Goal: Task Accomplishment & Management: Use online tool/utility

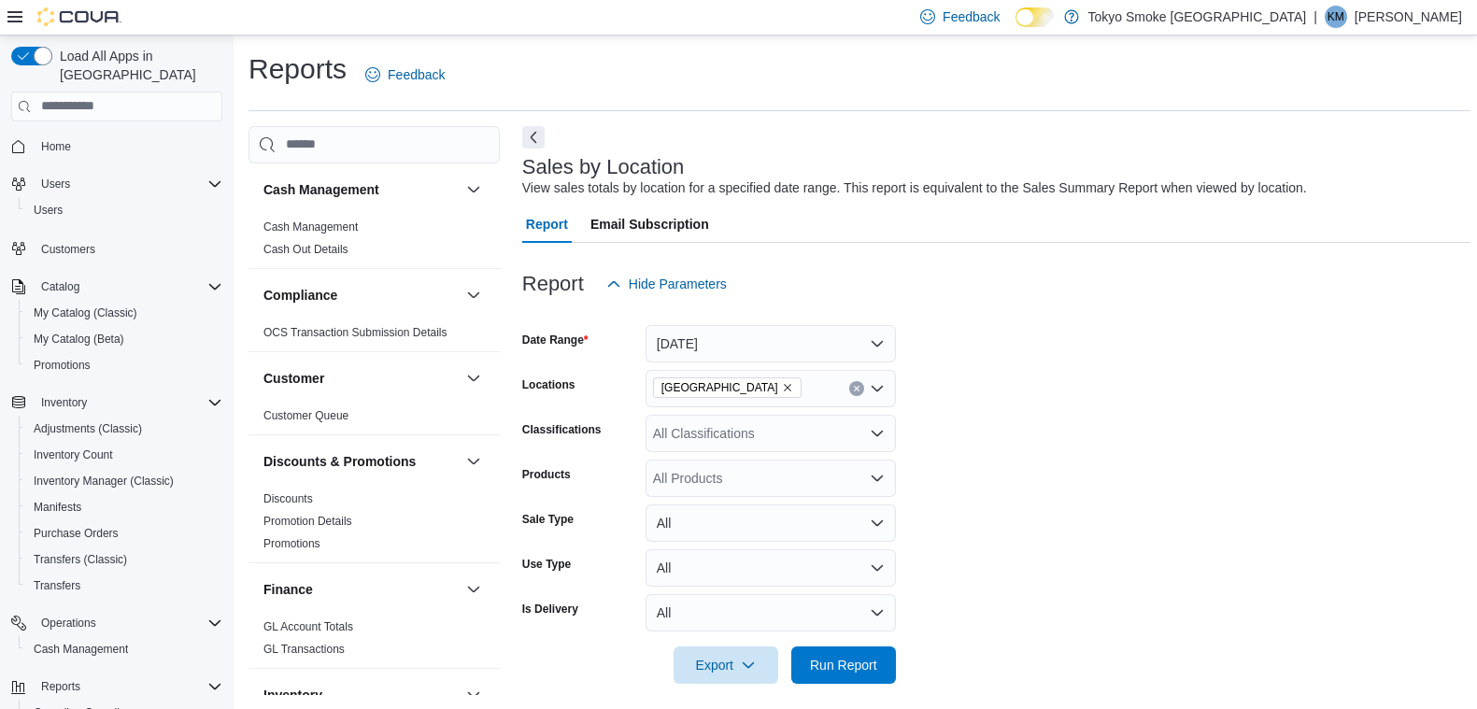
scroll to position [597, 0]
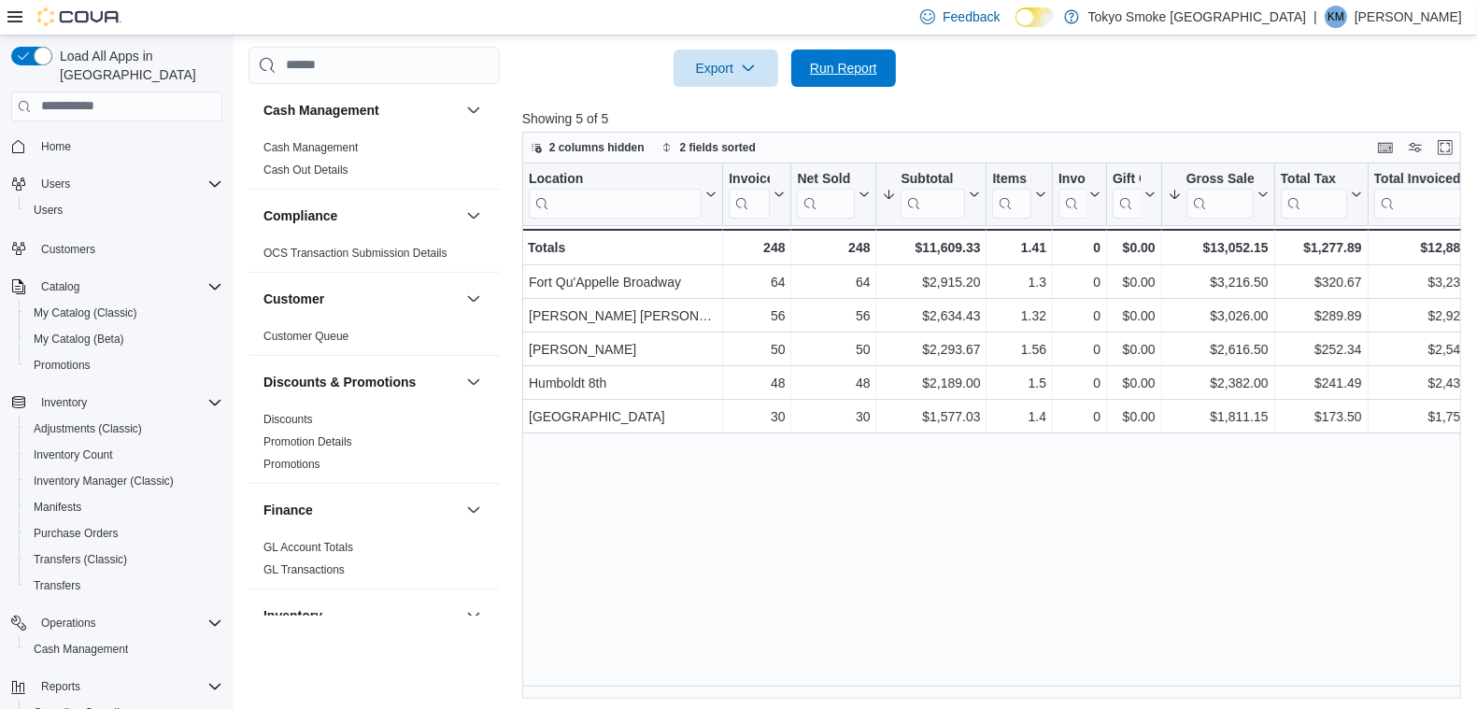
click at [851, 68] on span "Run Report" at bounding box center [843, 68] width 67 height 19
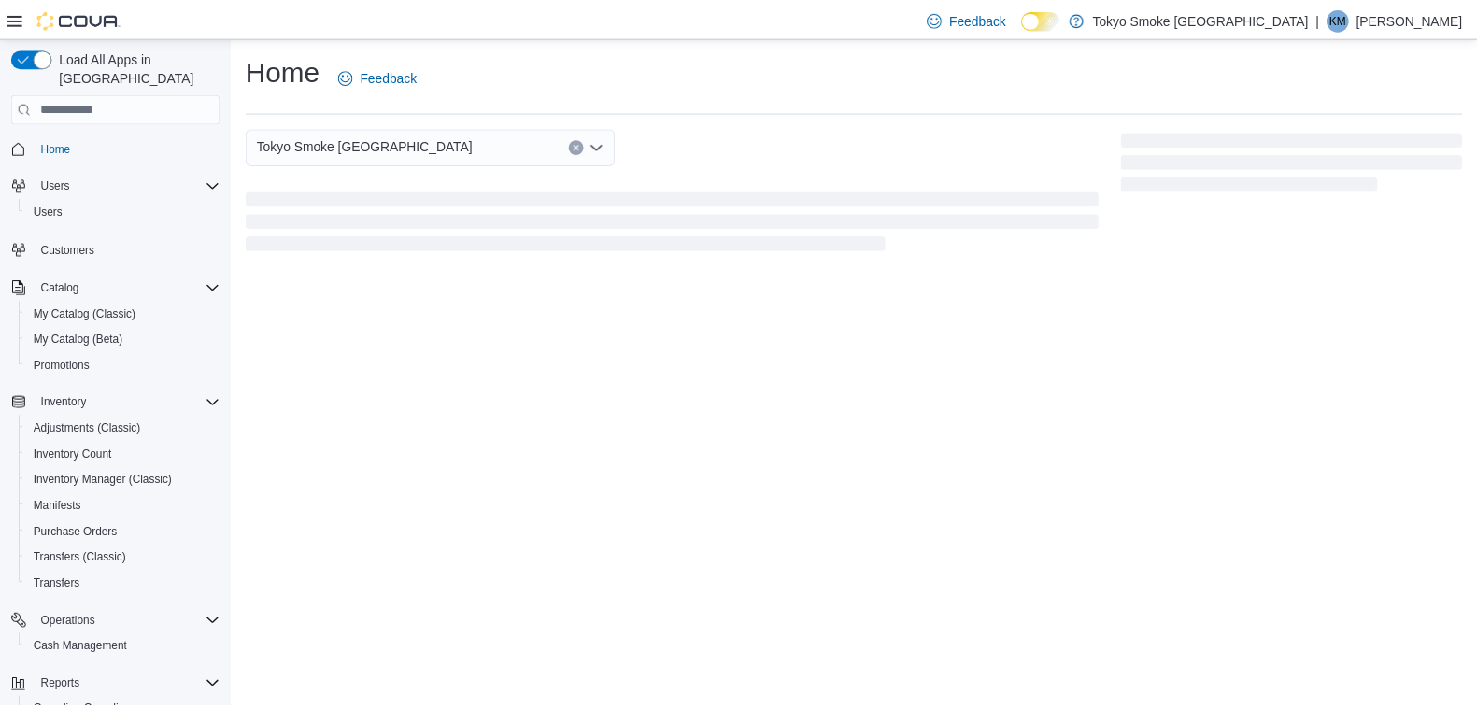
scroll to position [132, 0]
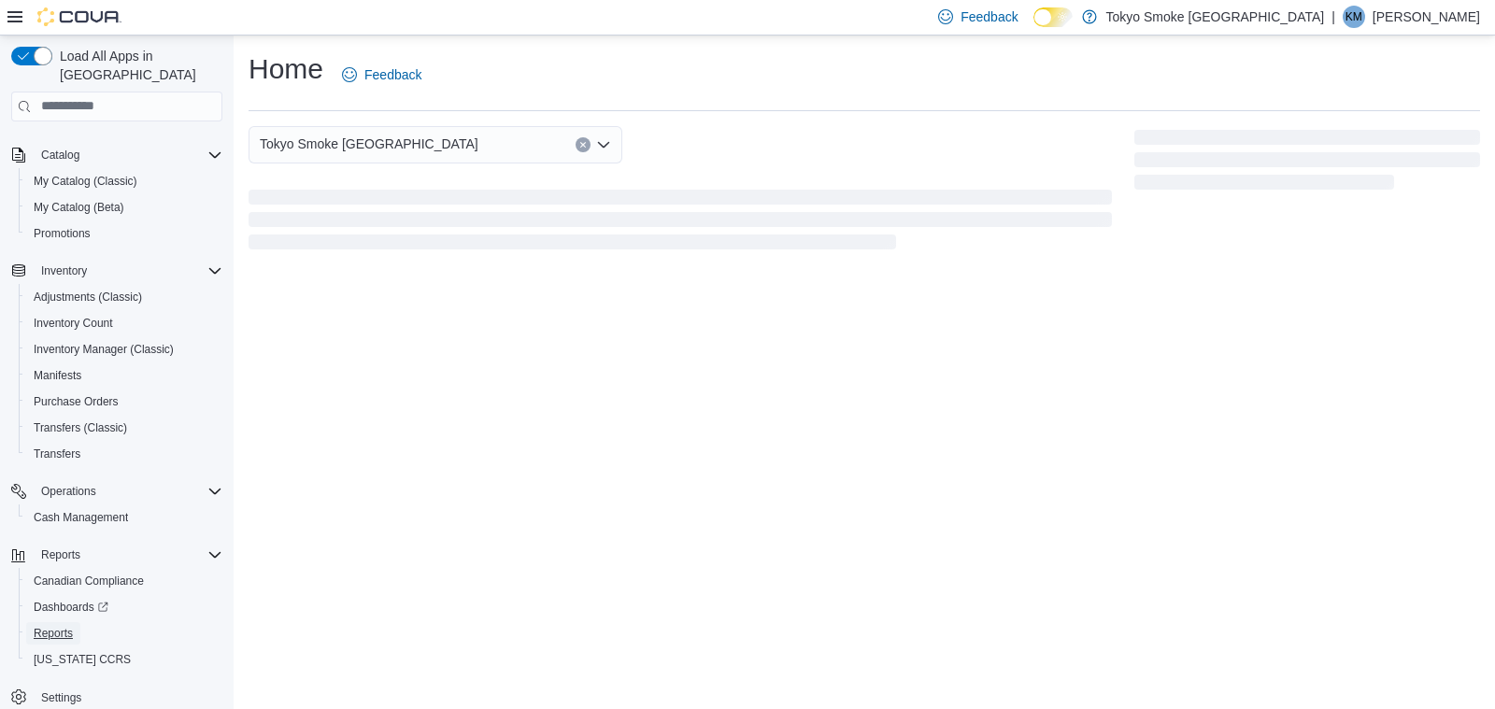
click at [64, 622] on span "Reports" at bounding box center [53, 633] width 39 height 22
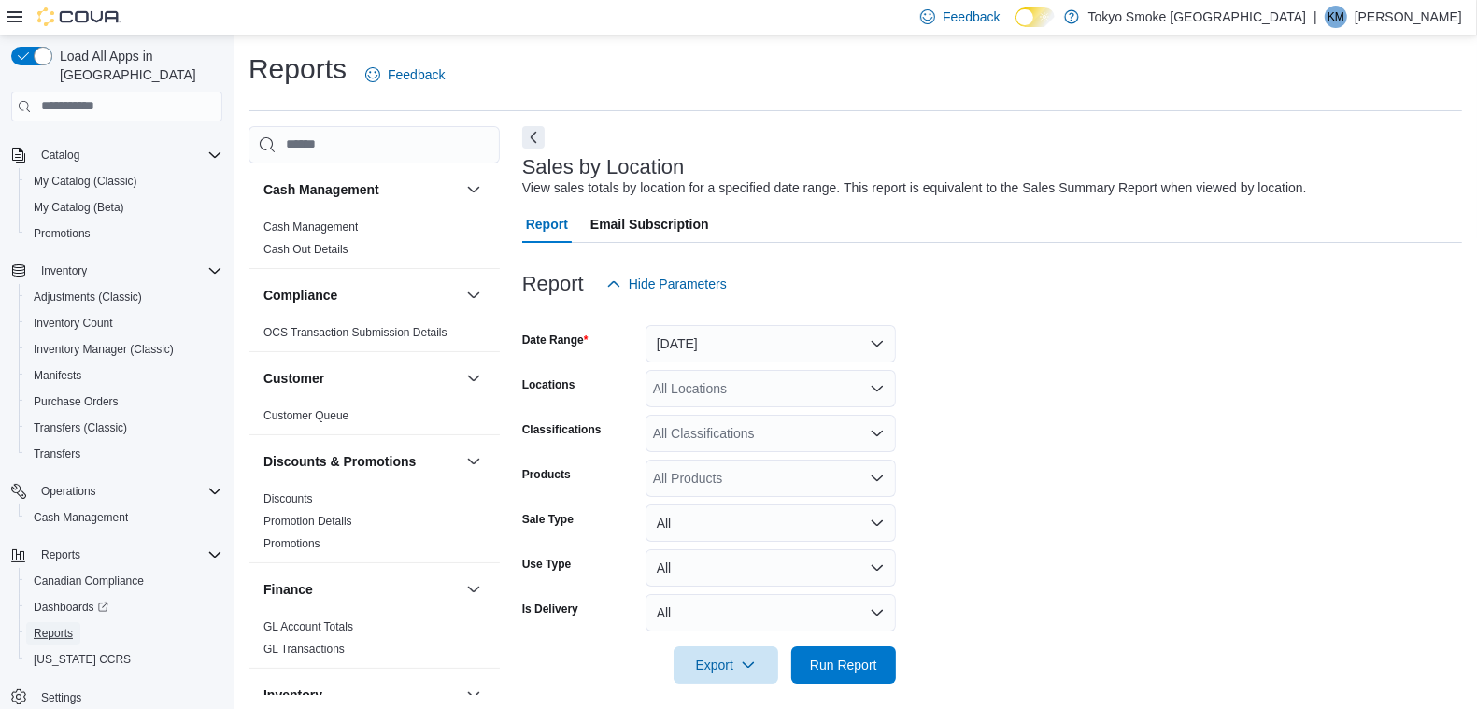
scroll to position [12, 0]
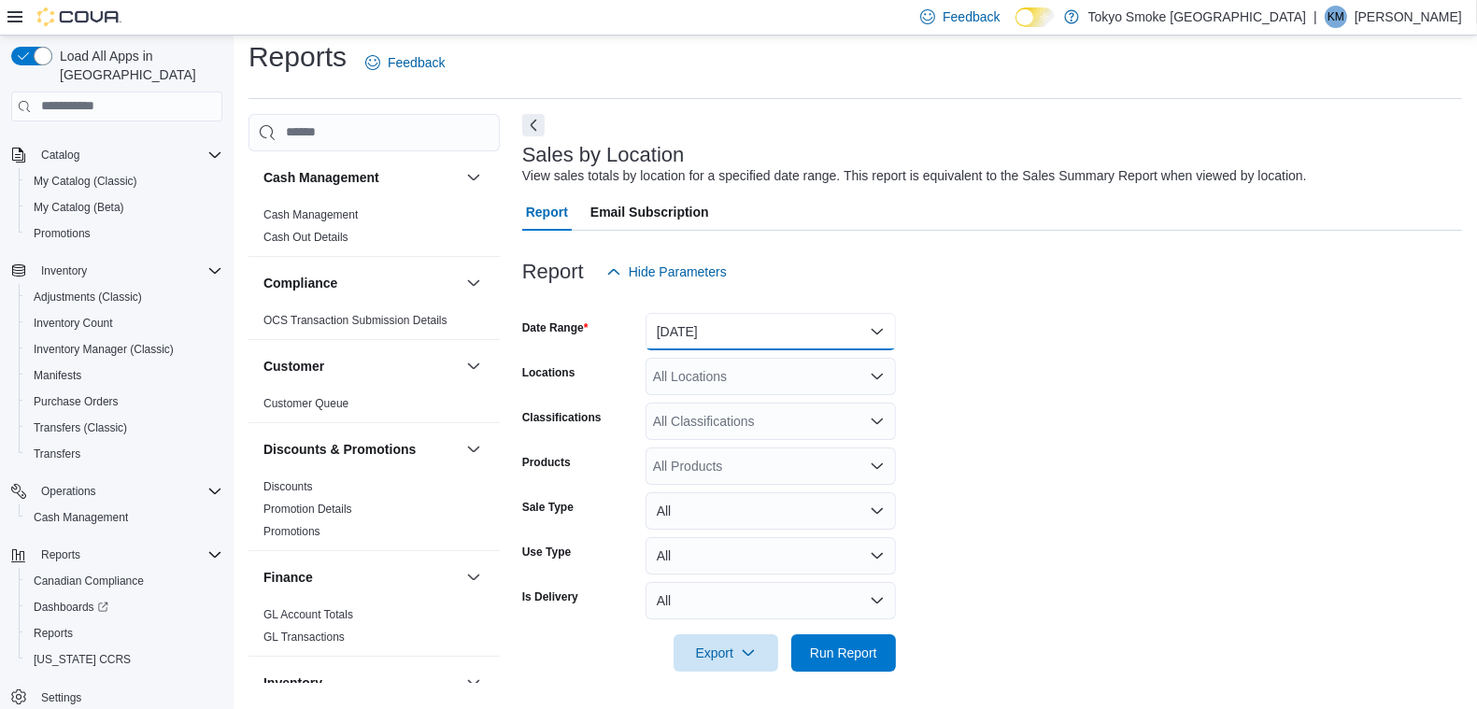
click at [717, 326] on button "Yesterday" at bounding box center [771, 331] width 250 height 37
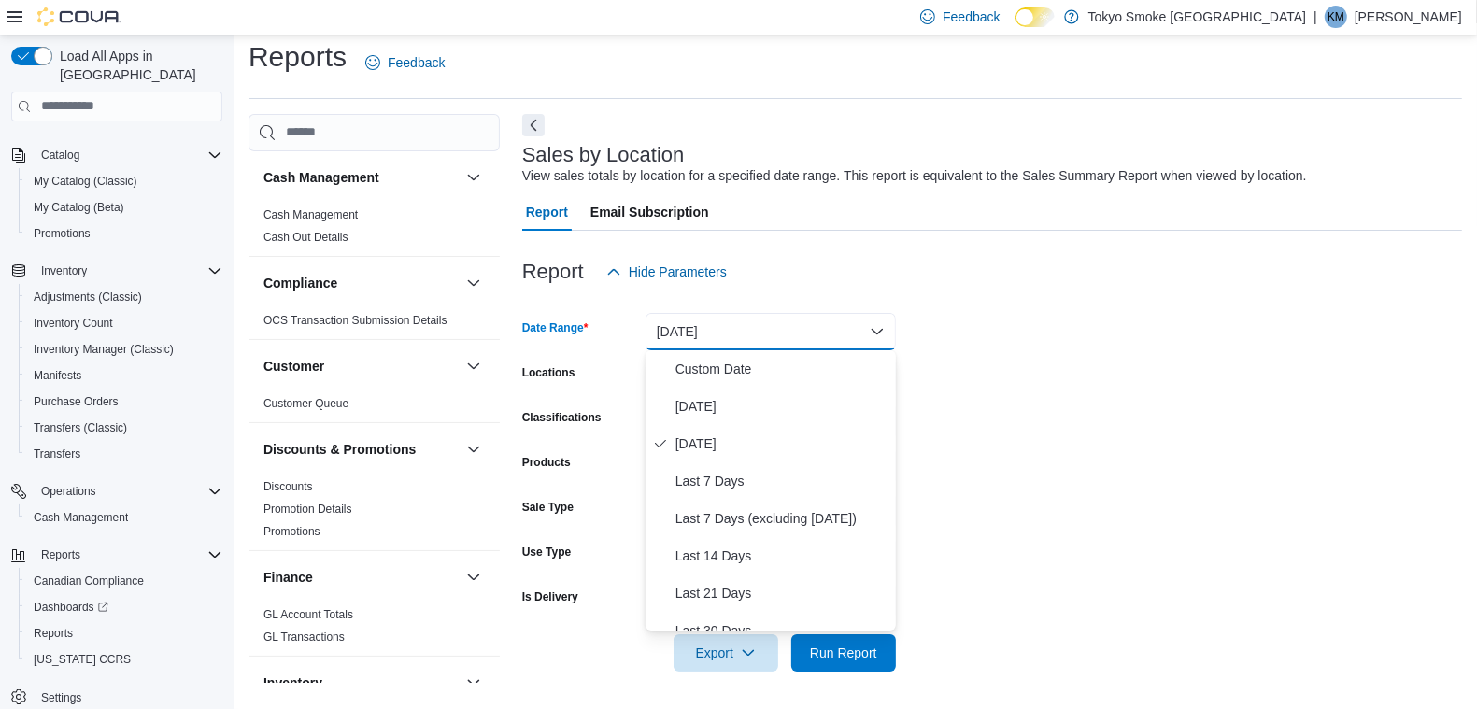
click at [824, 240] on div at bounding box center [992, 242] width 940 height 22
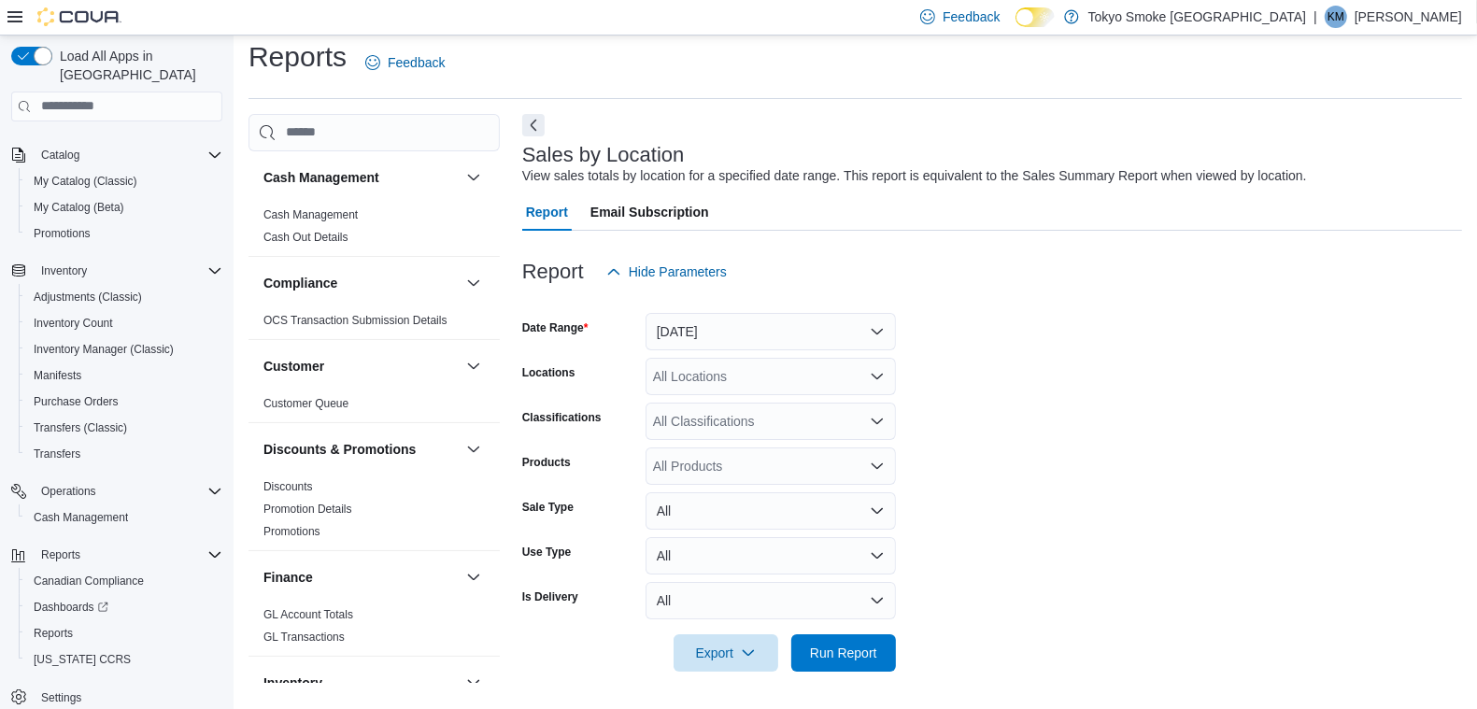
click at [773, 378] on div "All Locations" at bounding box center [771, 376] width 250 height 37
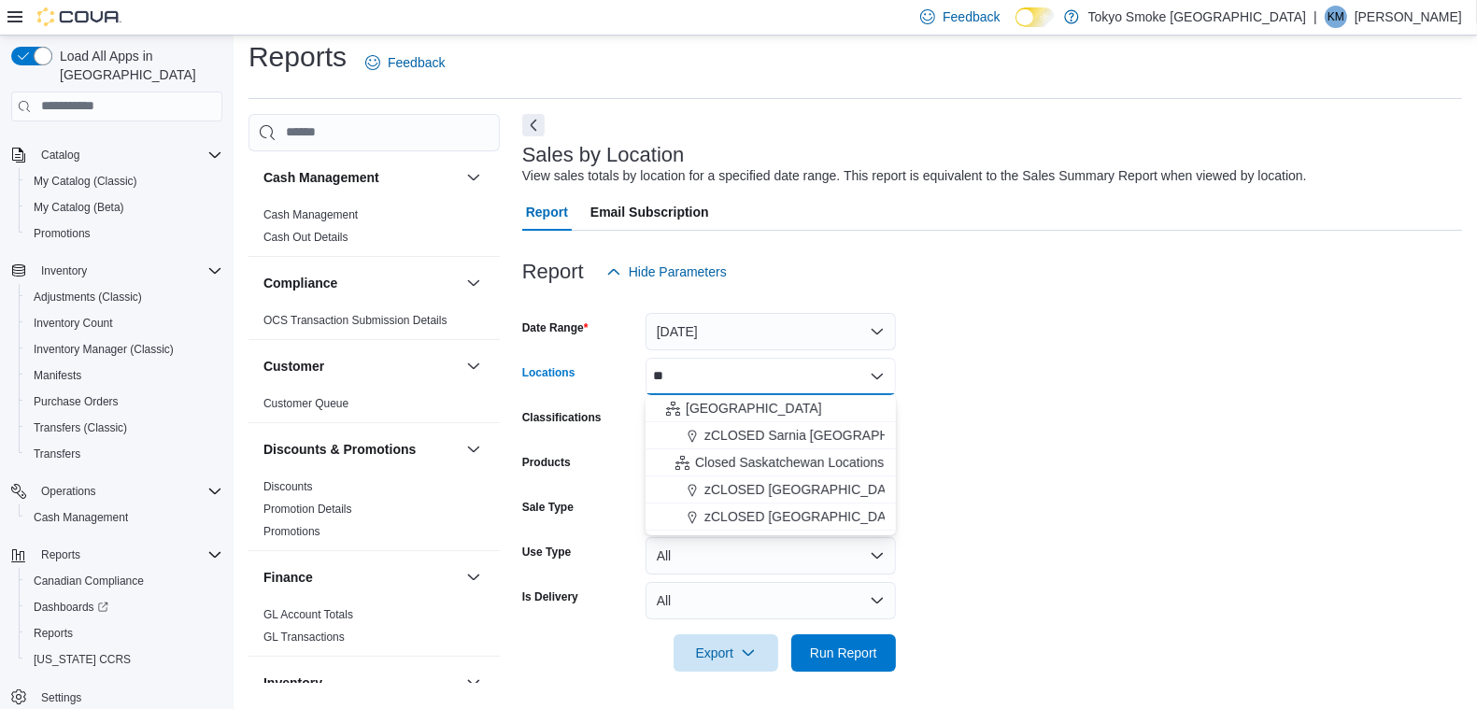
type input "**"
click at [770, 402] on span "[GEOGRAPHIC_DATA]" at bounding box center [754, 408] width 136 height 19
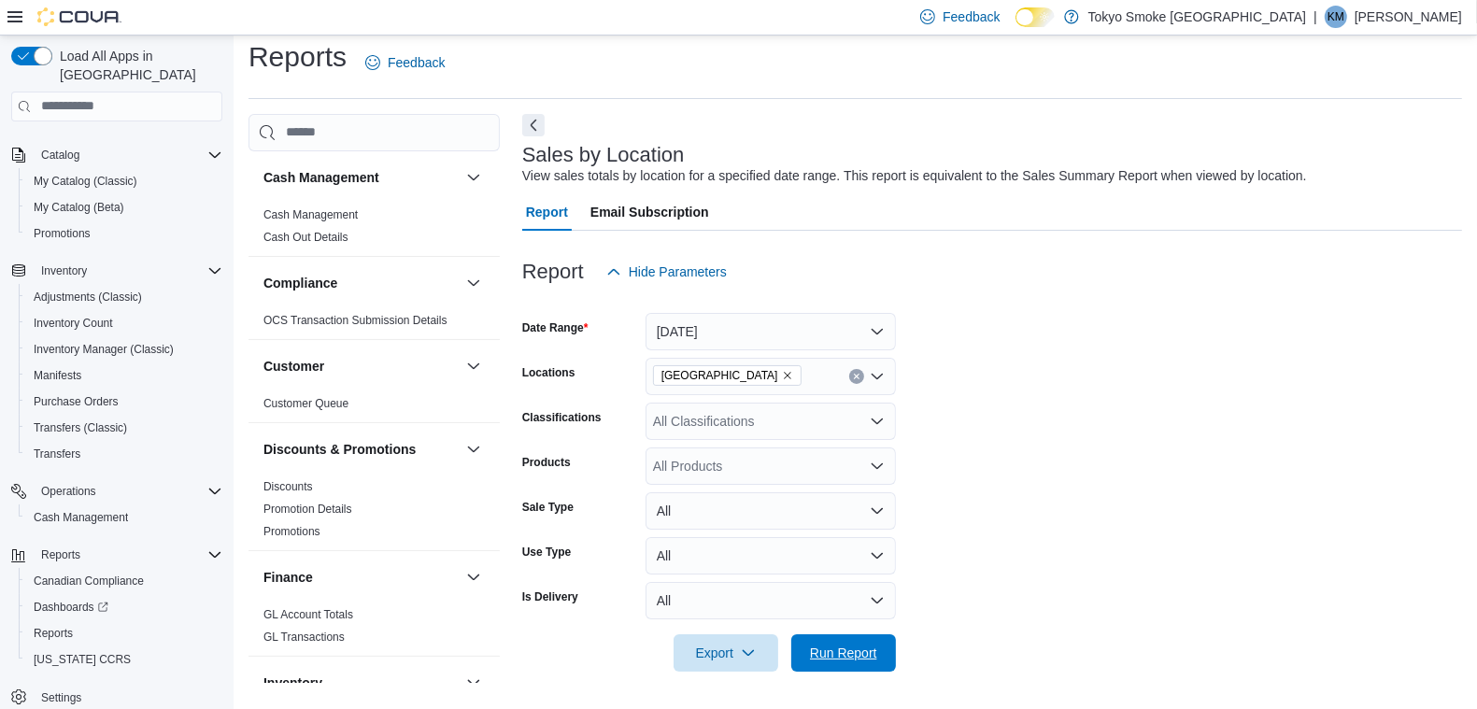
click at [832, 647] on span "Run Report" at bounding box center [843, 653] width 67 height 19
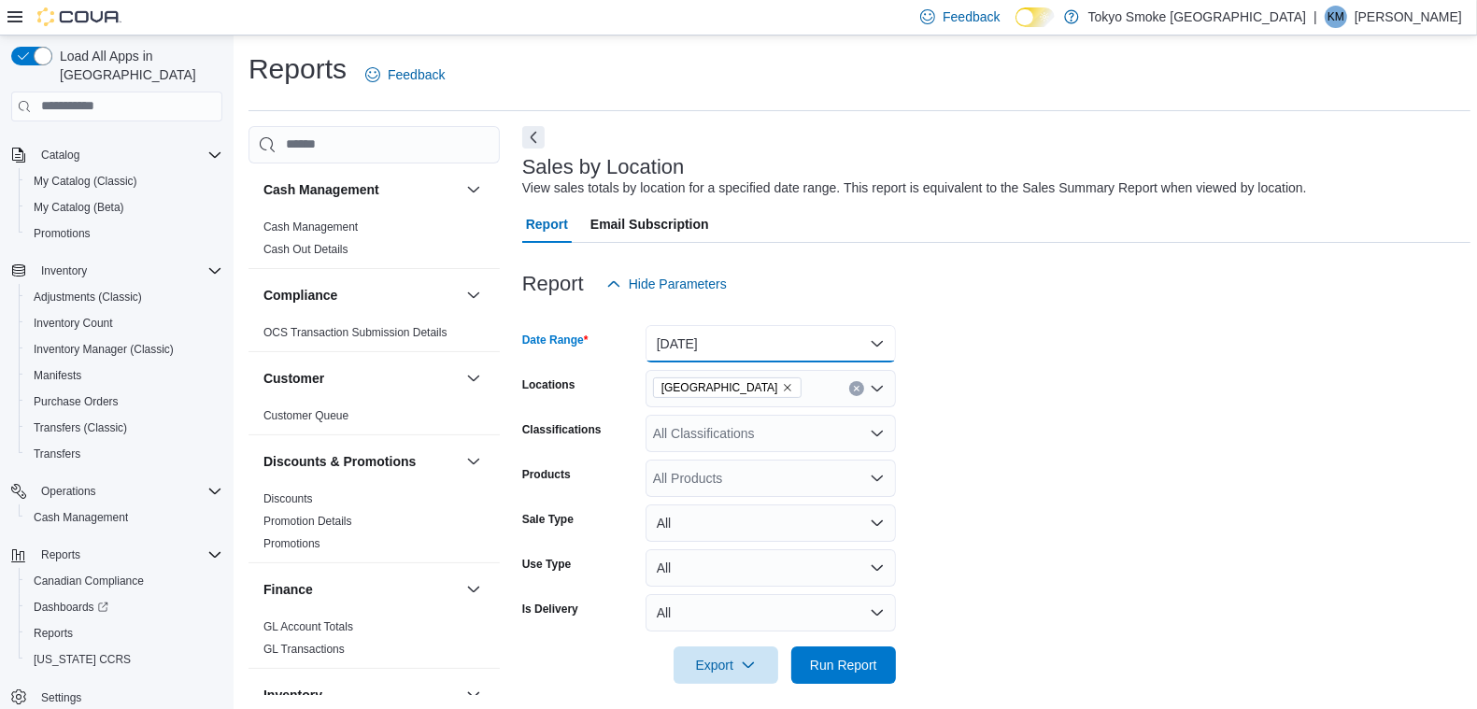
click at [736, 330] on button "Yesterday" at bounding box center [771, 343] width 250 height 37
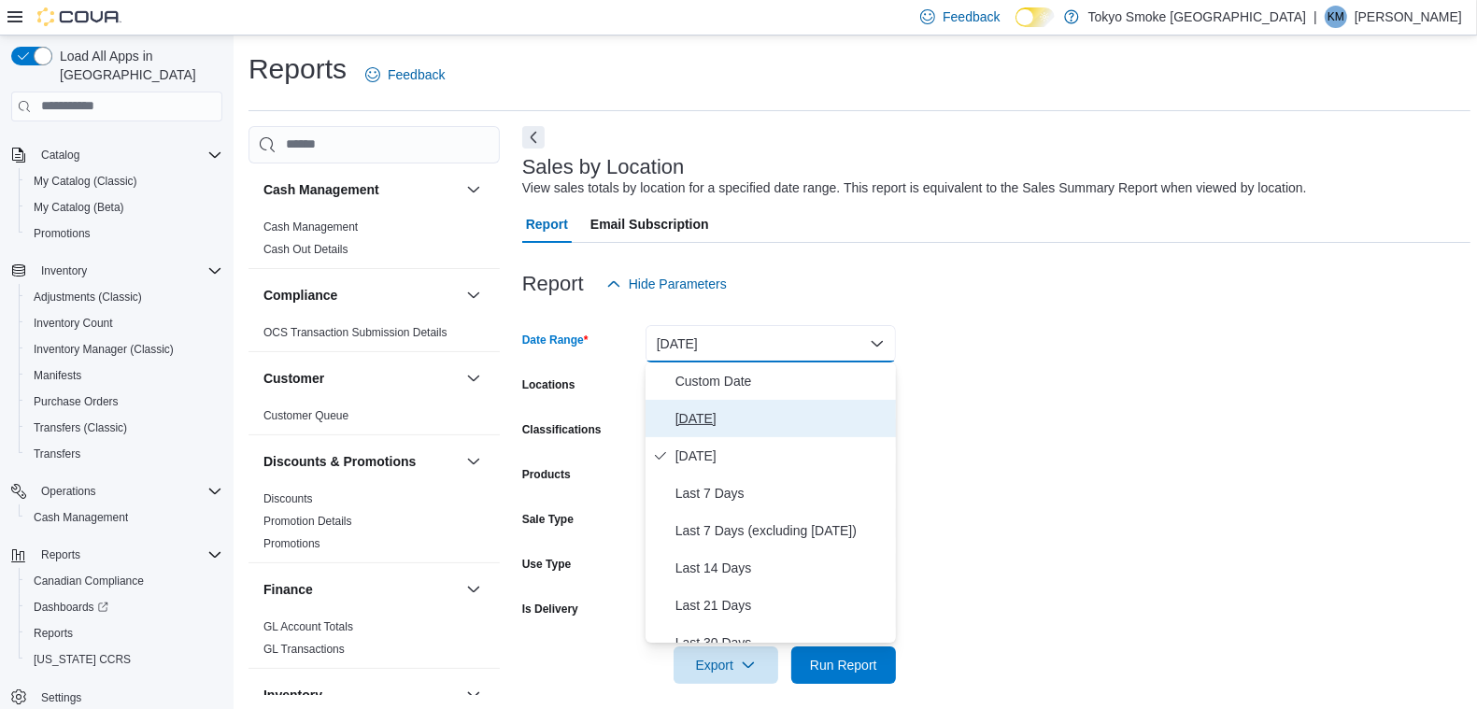
click at [733, 414] on span "[DATE]" at bounding box center [782, 418] width 213 height 22
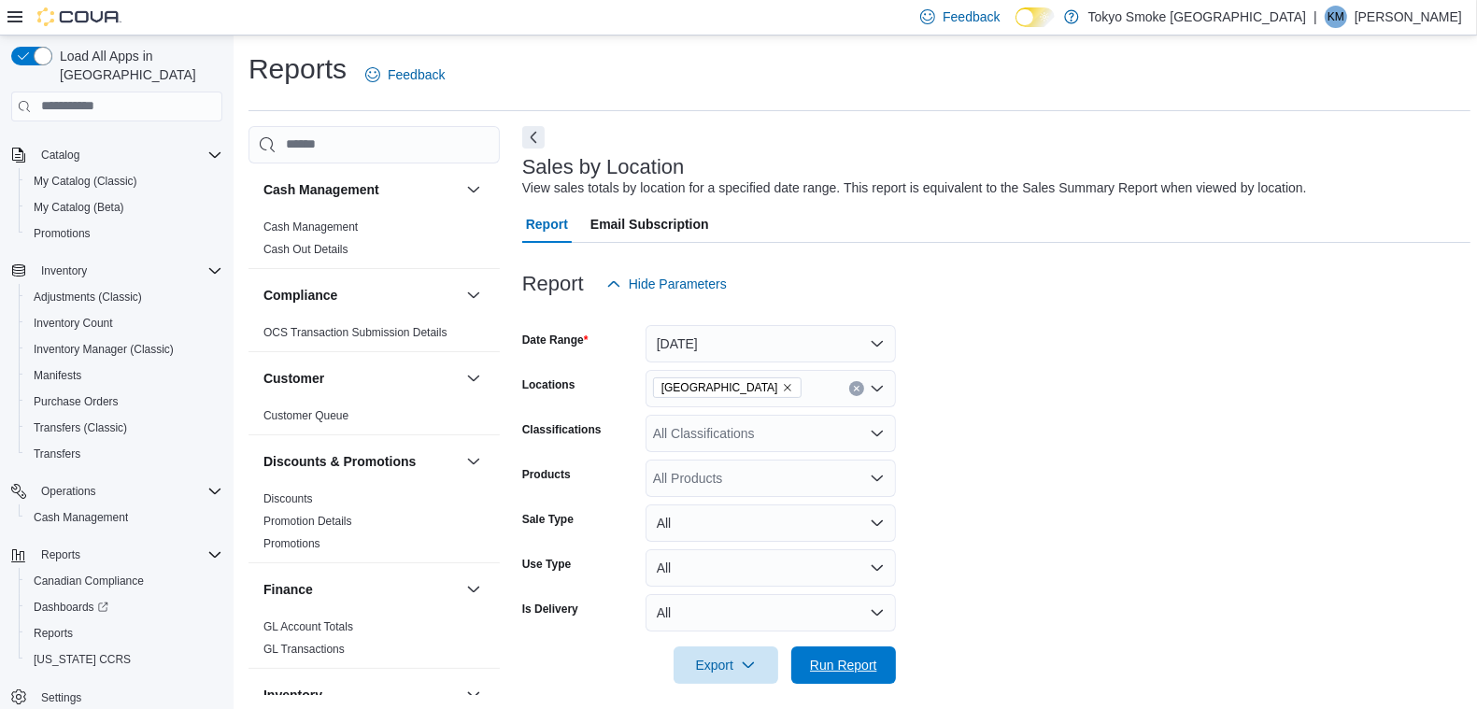
click at [864, 675] on span "Run Report" at bounding box center [844, 665] width 82 height 37
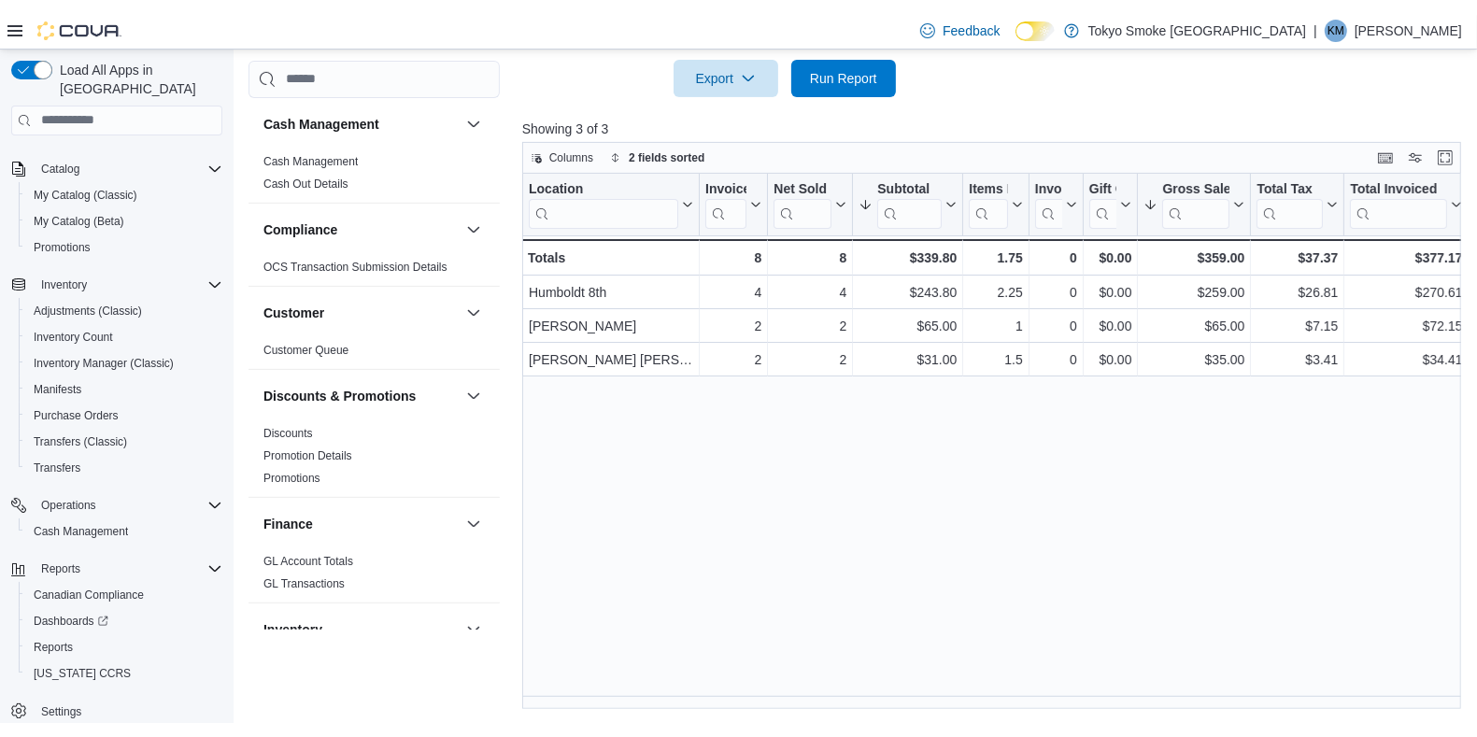
scroll to position [107, 0]
